Goal: Find specific page/section: Find specific page/section

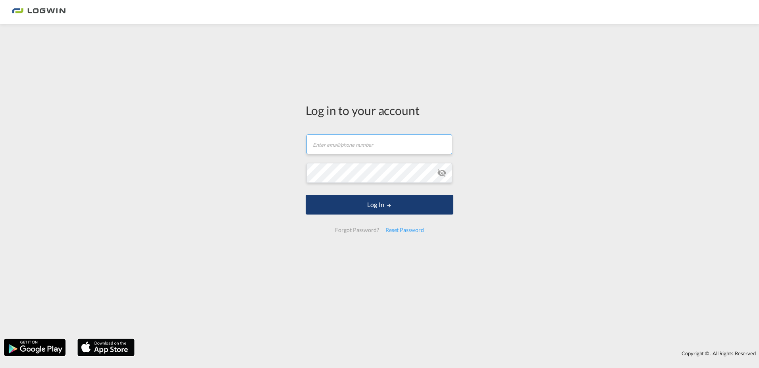
type input "[PERSON_NAME][EMAIL_ADDRESS][PERSON_NAME][DOMAIN_NAME]"
click at [368, 202] on button "Log In" at bounding box center [380, 205] width 148 height 20
